Goal: Information Seeking & Learning: Find specific fact

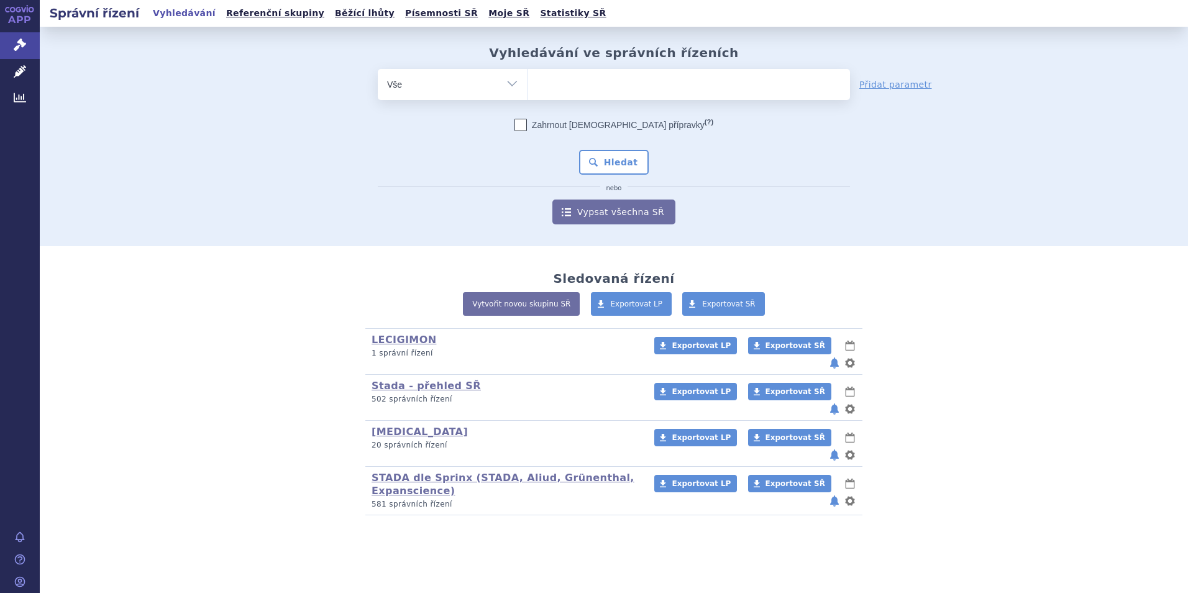
click at [597, 91] on ul at bounding box center [688, 82] width 322 height 26
click at [527, 91] on select at bounding box center [527, 83] width 1 height 31
type input "ed"
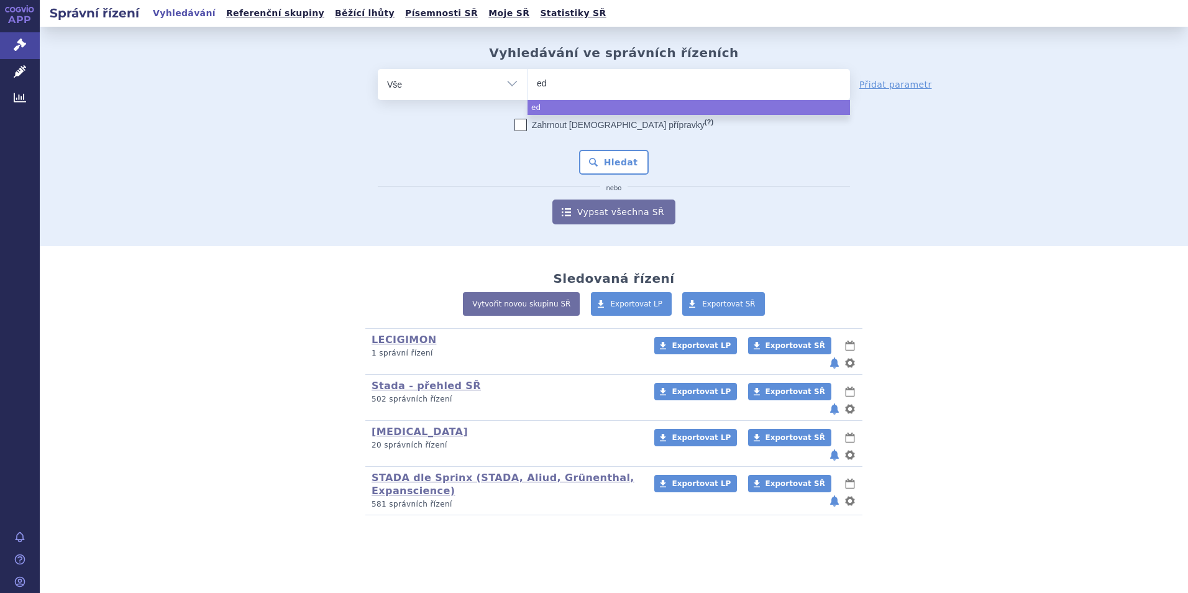
type input "edo"
type input "edox"
type input "edoxa"
type input "edoxab"
type input "edoxaba"
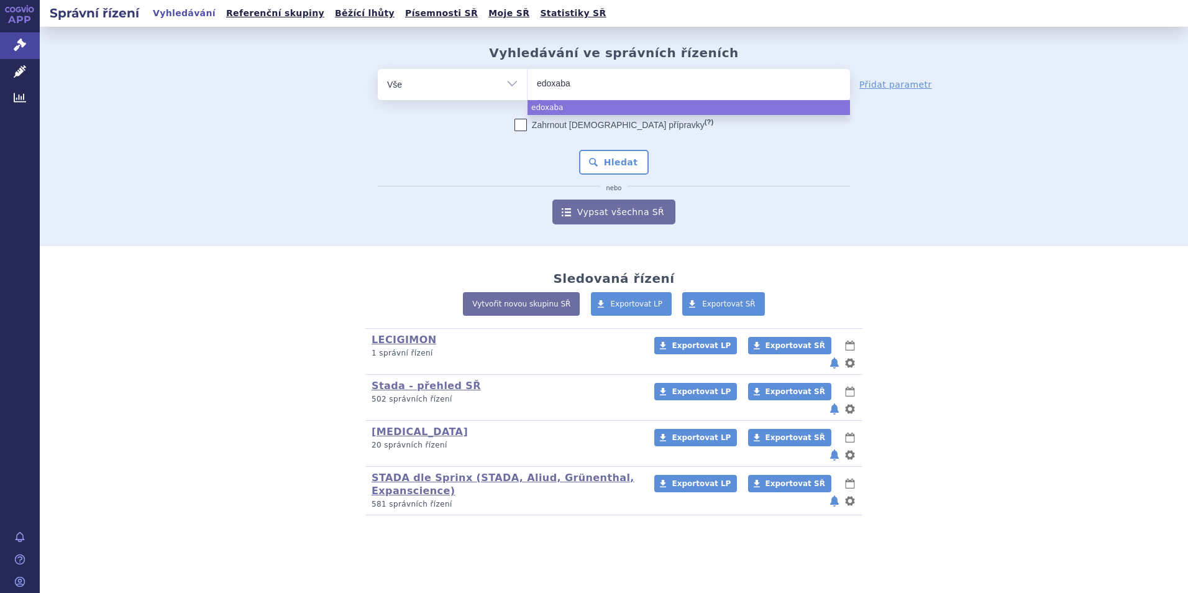
type input "[MEDICAL_DATA]"
select select "[MEDICAL_DATA]"
click at [626, 162] on button "Hledat" at bounding box center [614, 162] width 70 height 25
